Goal: Navigation & Orientation: Find specific page/section

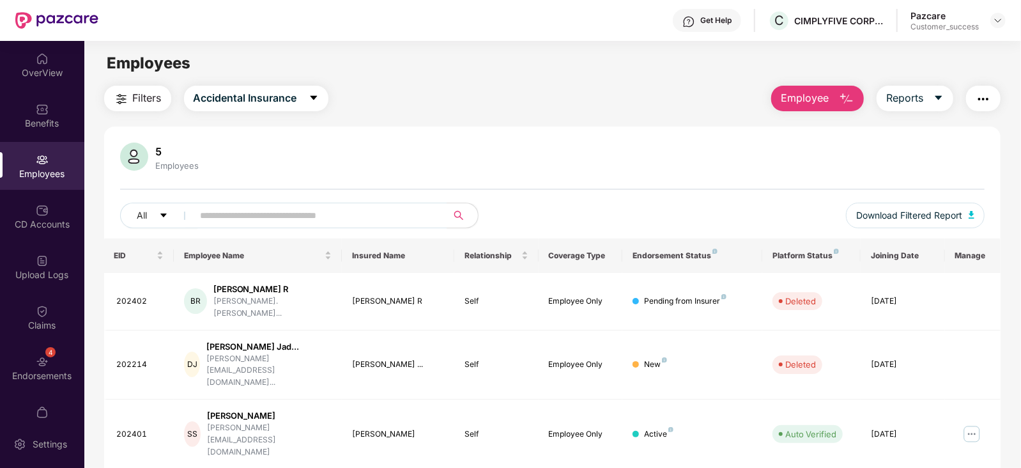
scroll to position [54, 0]
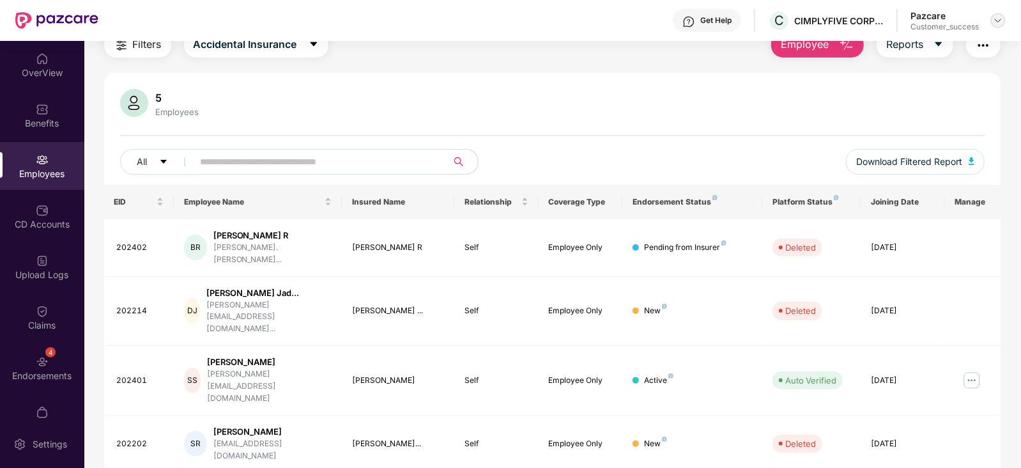
click at [994, 19] on img at bounding box center [998, 20] width 10 height 10
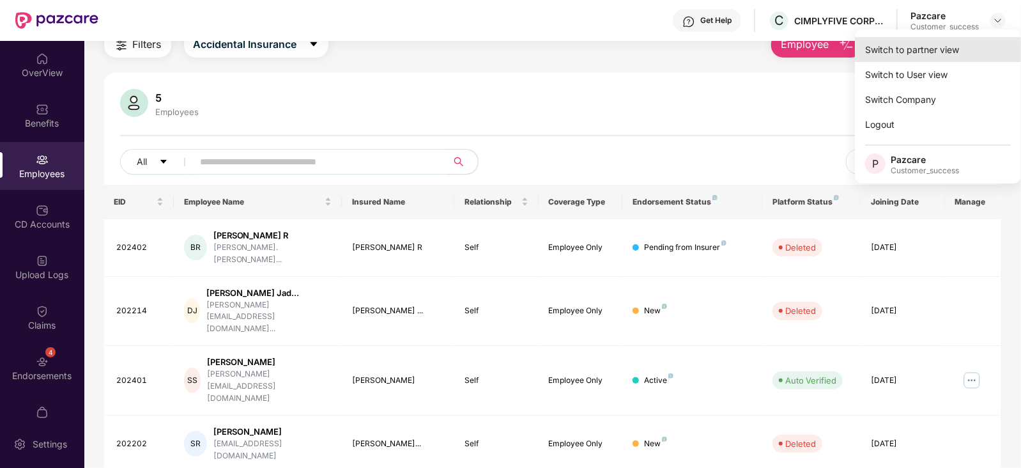
click at [934, 49] on div "Switch to partner view" at bounding box center [938, 49] width 166 height 25
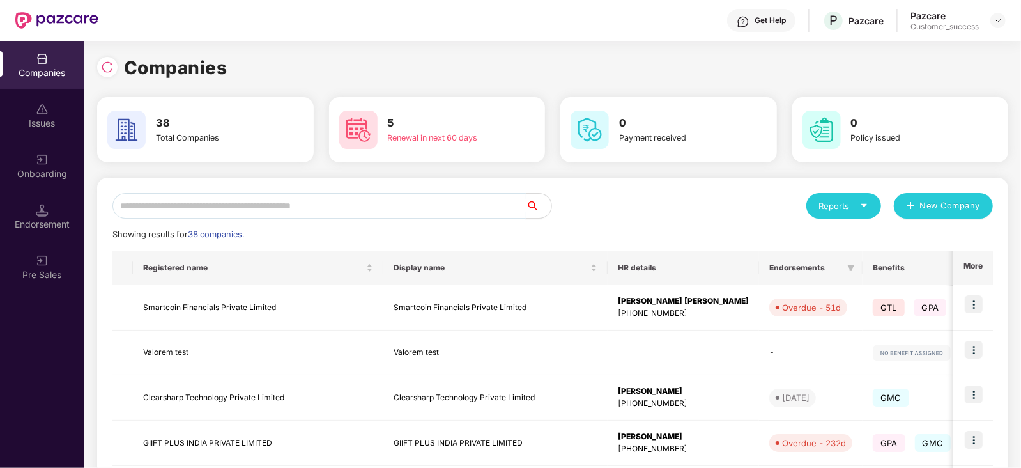
click at [310, 196] on input "text" at bounding box center [318, 206] width 413 height 26
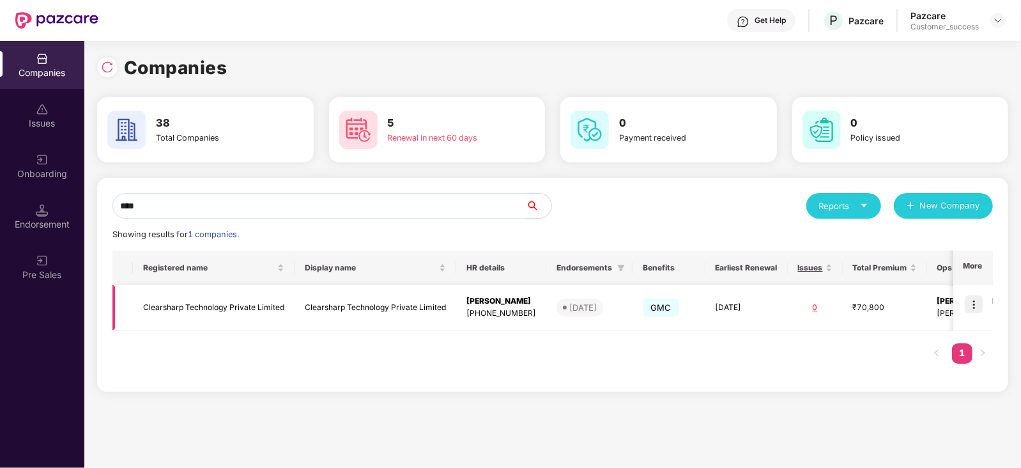
type input "****"
click at [979, 302] on img at bounding box center [974, 304] width 18 height 18
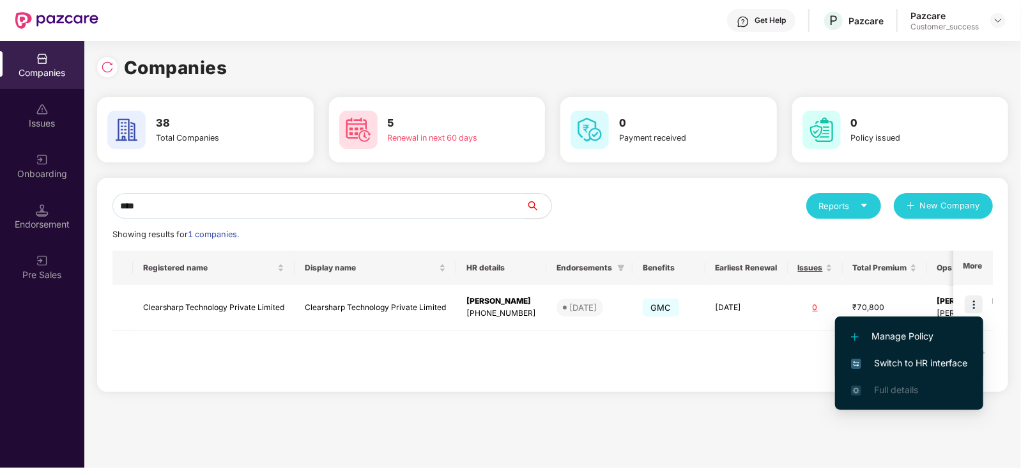
click at [916, 357] on span "Switch to HR interface" at bounding box center [909, 363] width 116 height 14
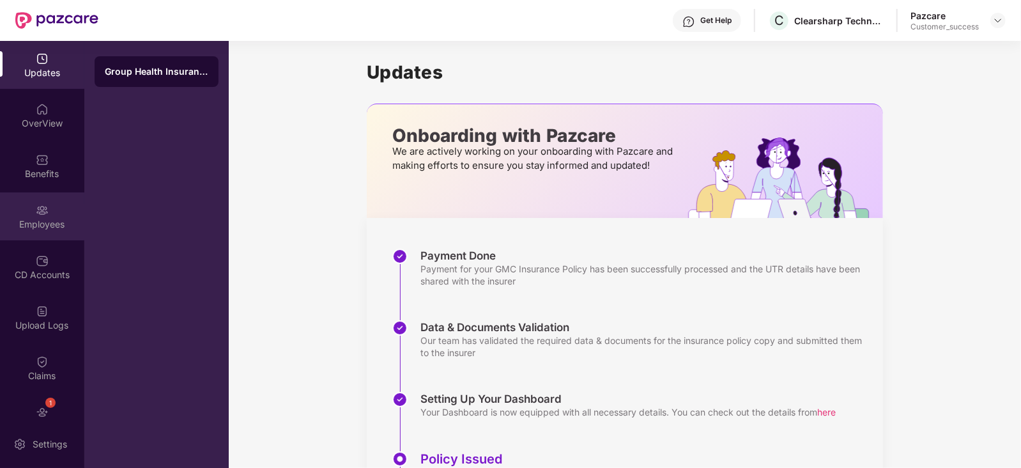
click at [16, 196] on div "Employees" at bounding box center [42, 216] width 84 height 48
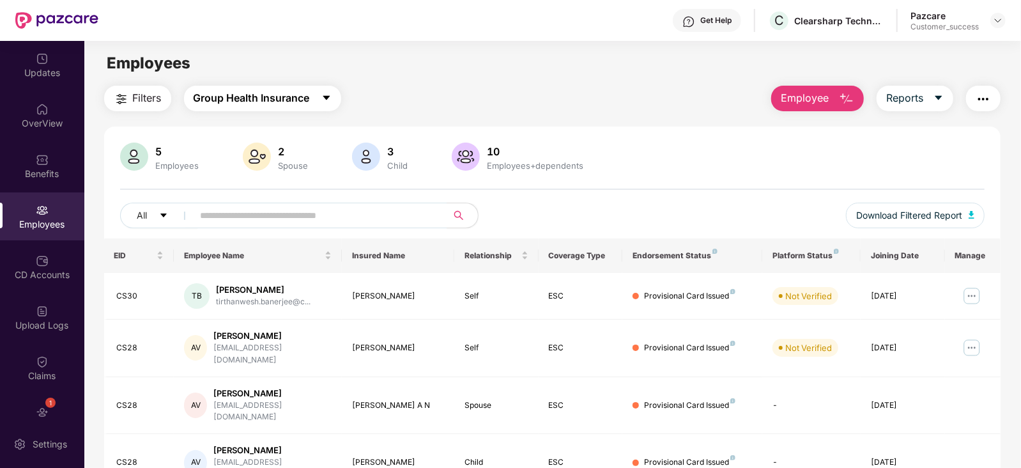
click at [260, 98] on span "Group Health Insurance" at bounding box center [252, 98] width 116 height 16
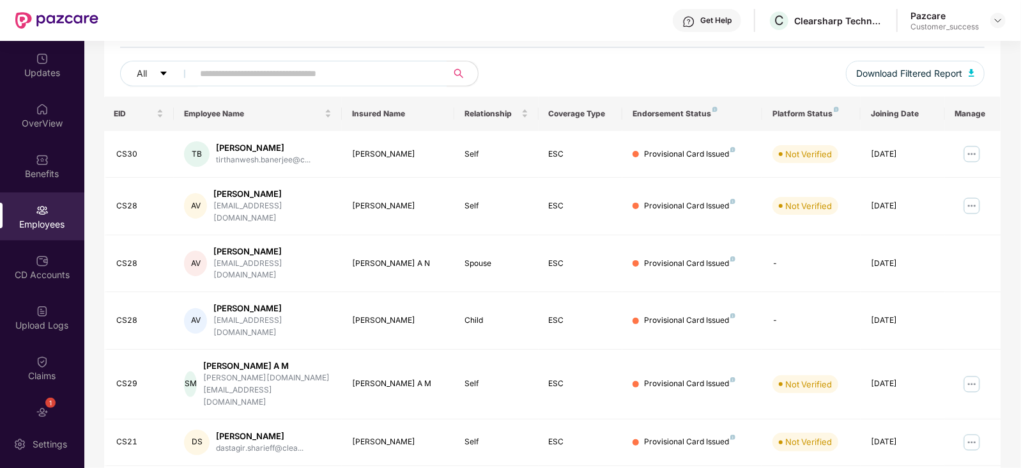
scroll to position [140, 0]
click at [998, 18] on img at bounding box center [998, 20] width 10 height 10
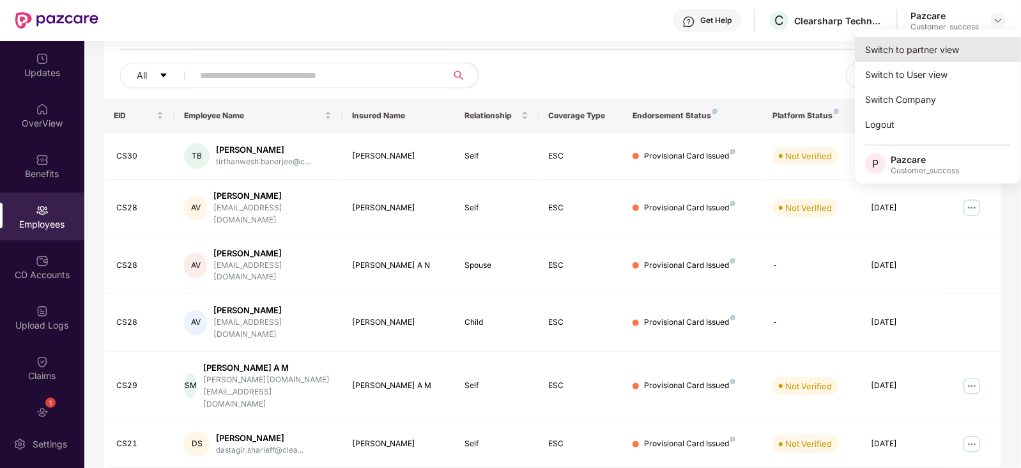
click at [962, 47] on div "Switch to partner view" at bounding box center [938, 49] width 166 height 25
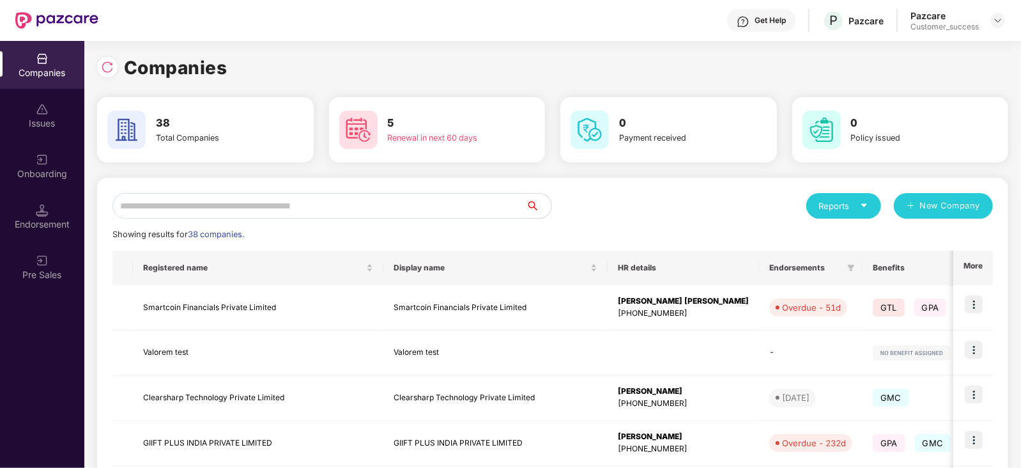
click at [285, 208] on input "text" at bounding box center [318, 206] width 413 height 26
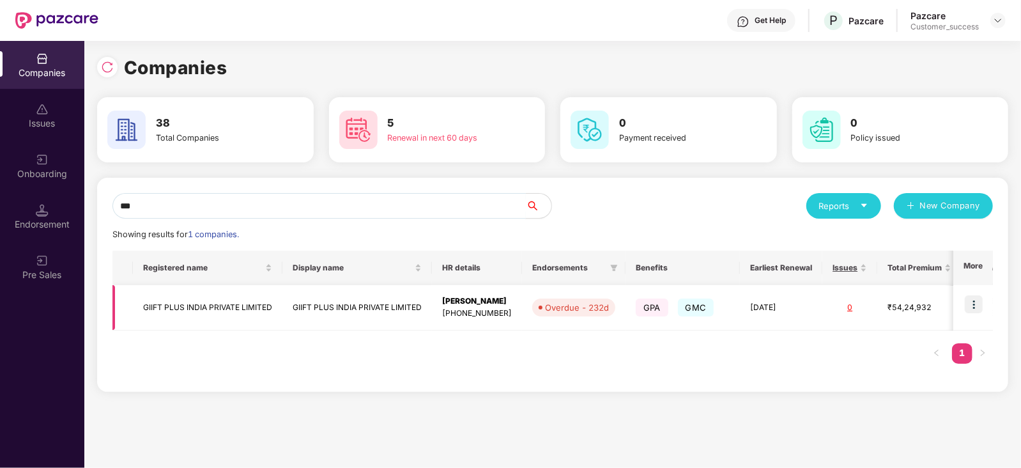
type input "***"
click at [971, 305] on img at bounding box center [974, 304] width 18 height 18
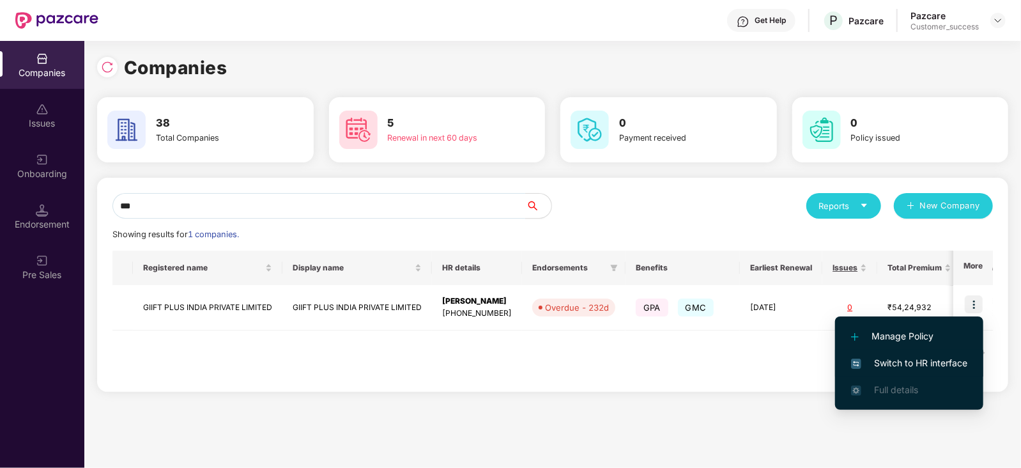
click at [917, 362] on span "Switch to HR interface" at bounding box center [909, 363] width 116 height 14
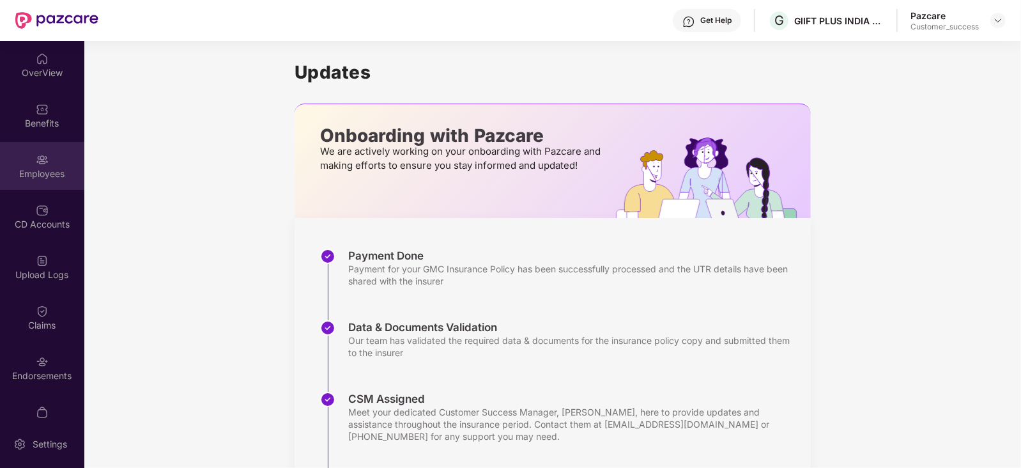
click at [22, 149] on div "Employees" at bounding box center [42, 166] width 84 height 48
